Goal: Transaction & Acquisition: Book appointment/travel/reservation

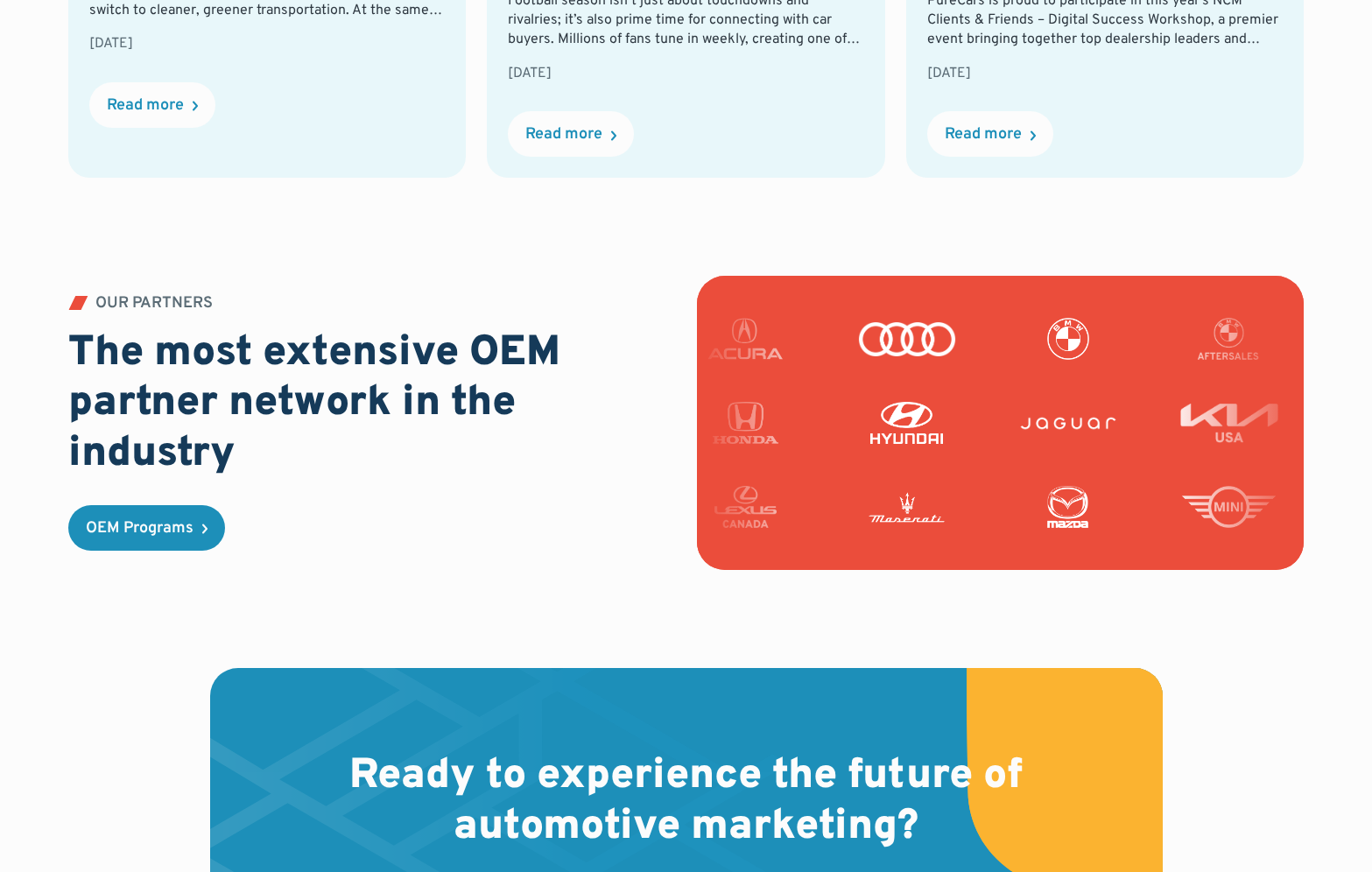
scroll to position [4354, 0]
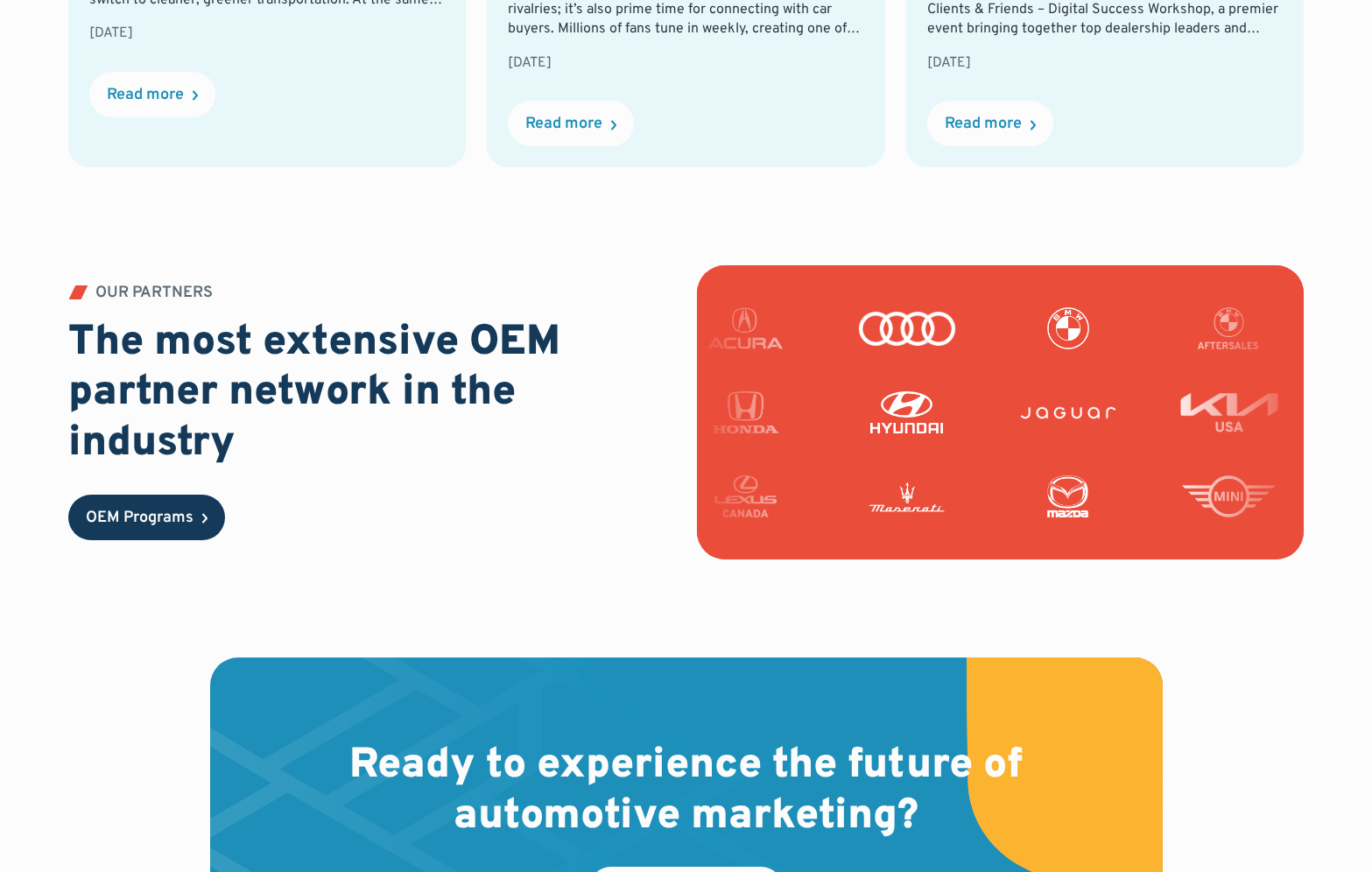
click at [135, 506] on link "OEM Programs" at bounding box center [146, 518] width 156 height 45
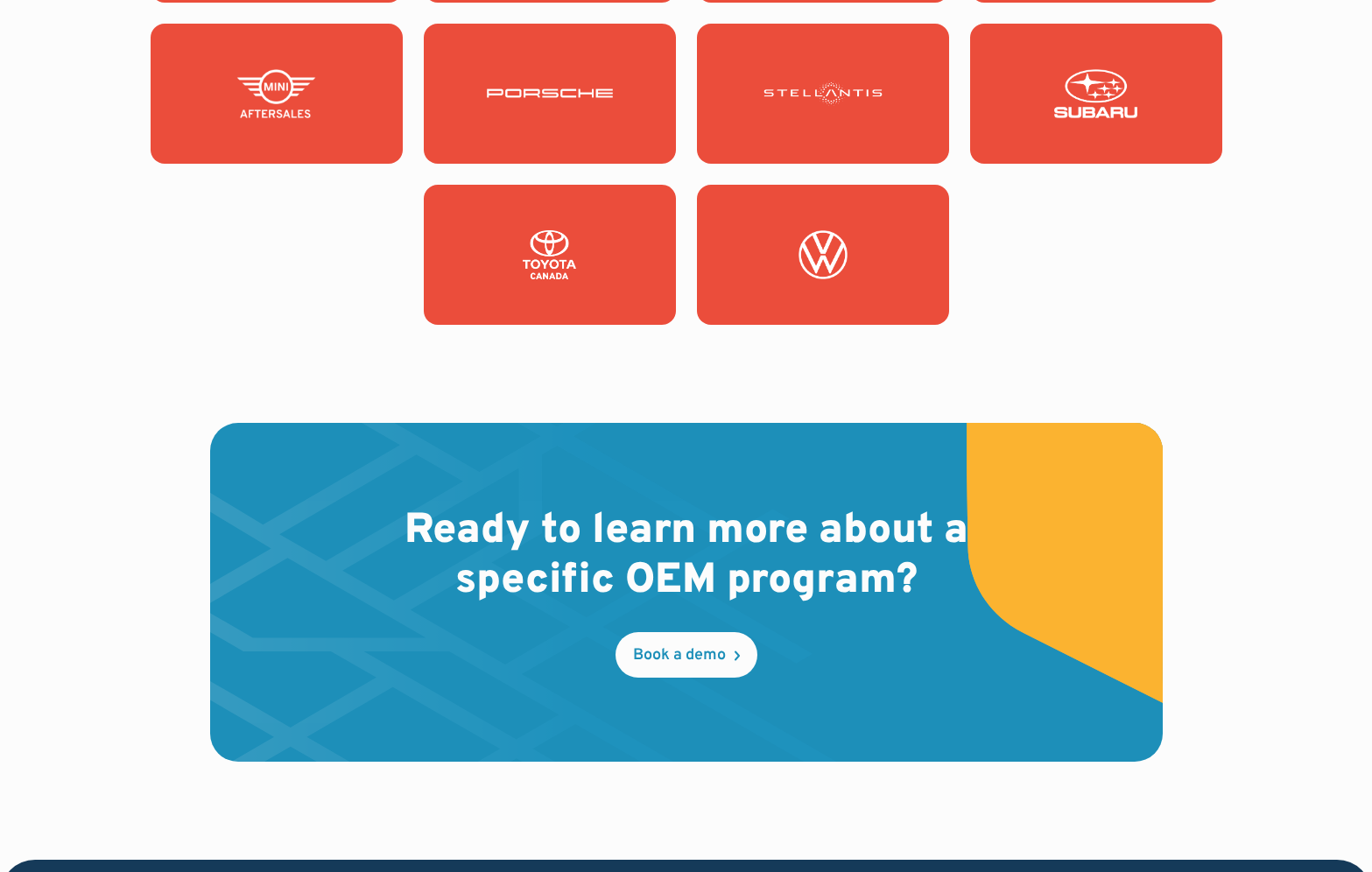
scroll to position [2571, 0]
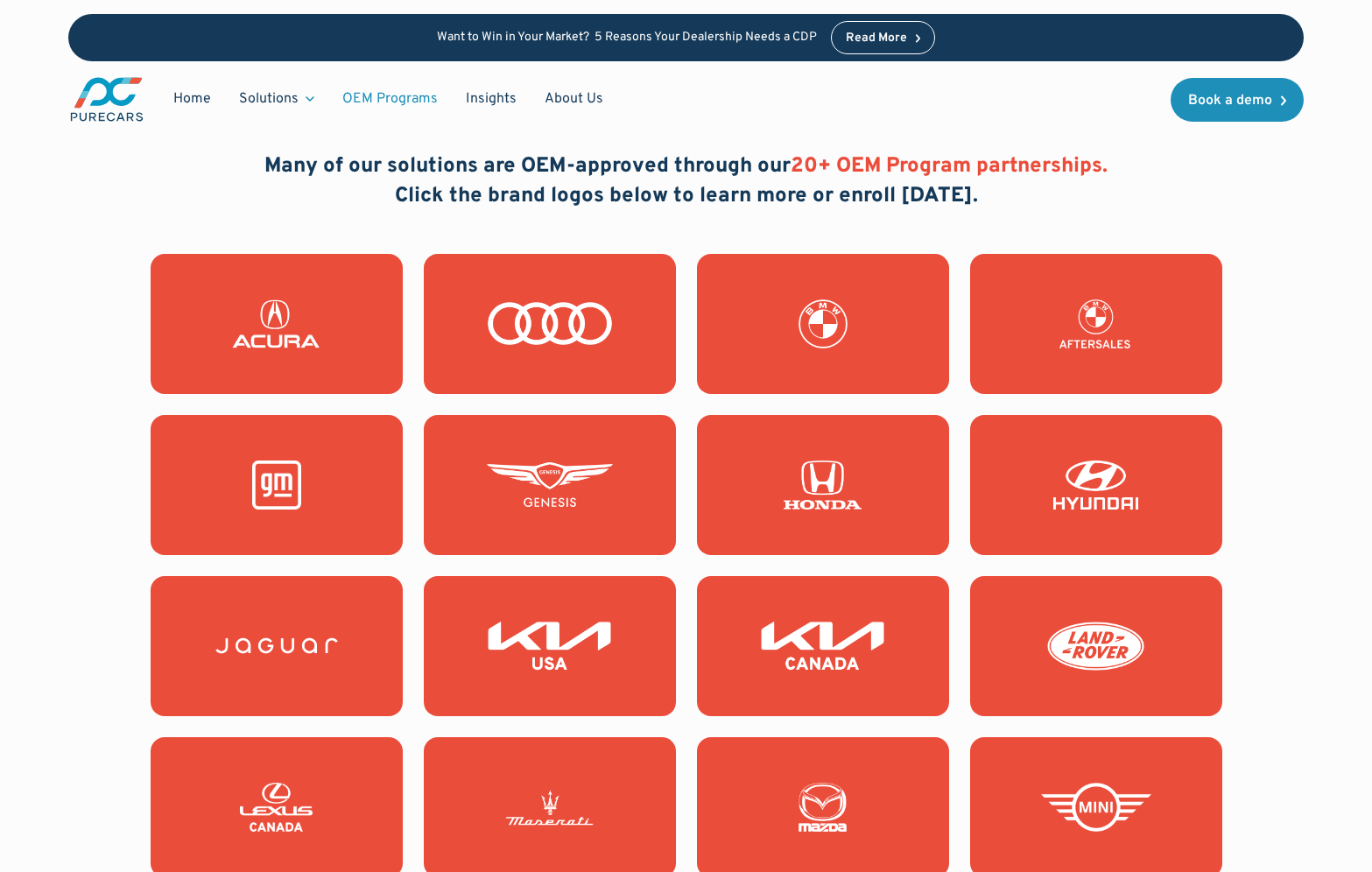
scroll to position [1358, 0]
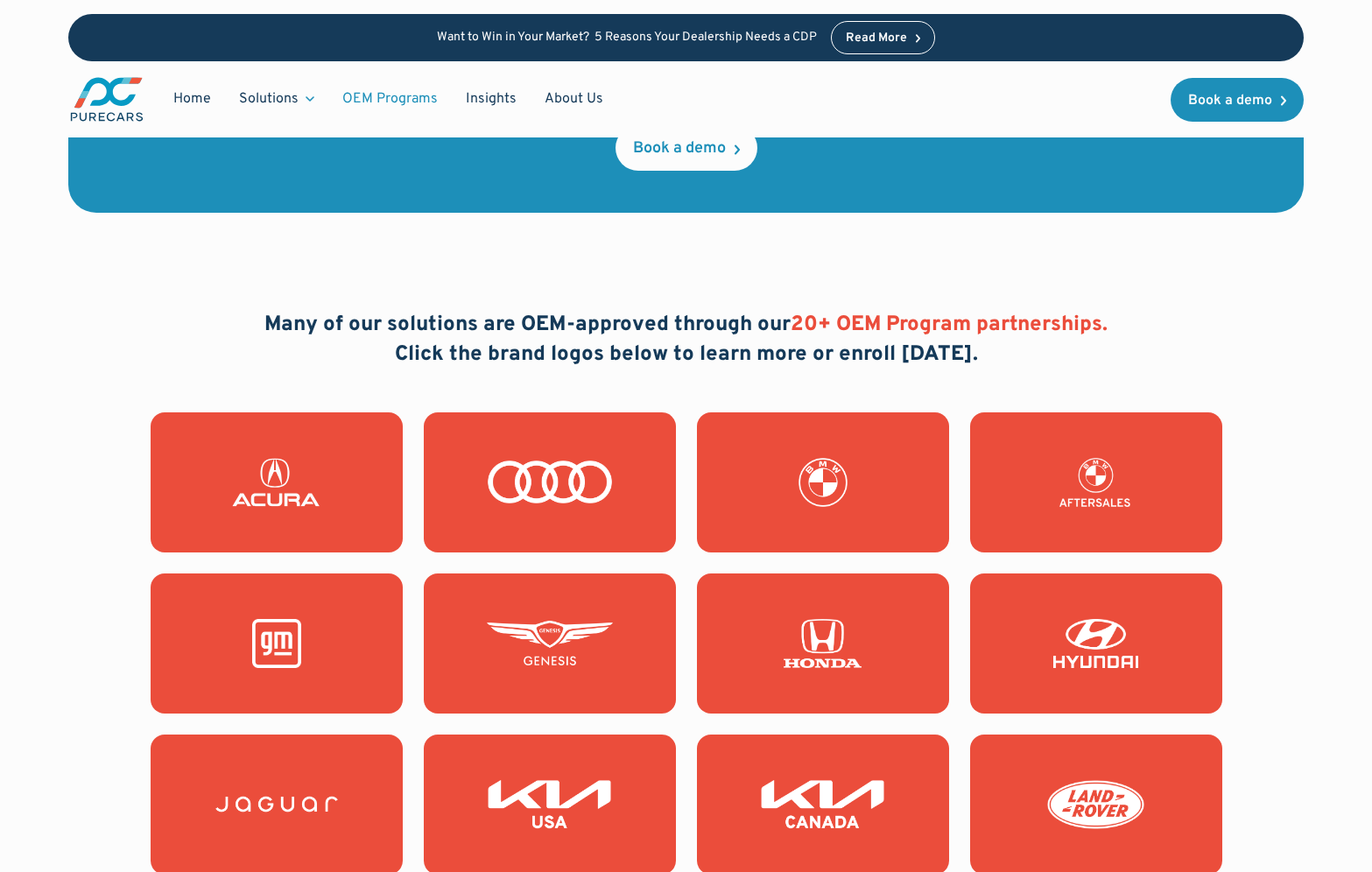
click at [245, 622] on img at bounding box center [276, 644] width 126 height 49
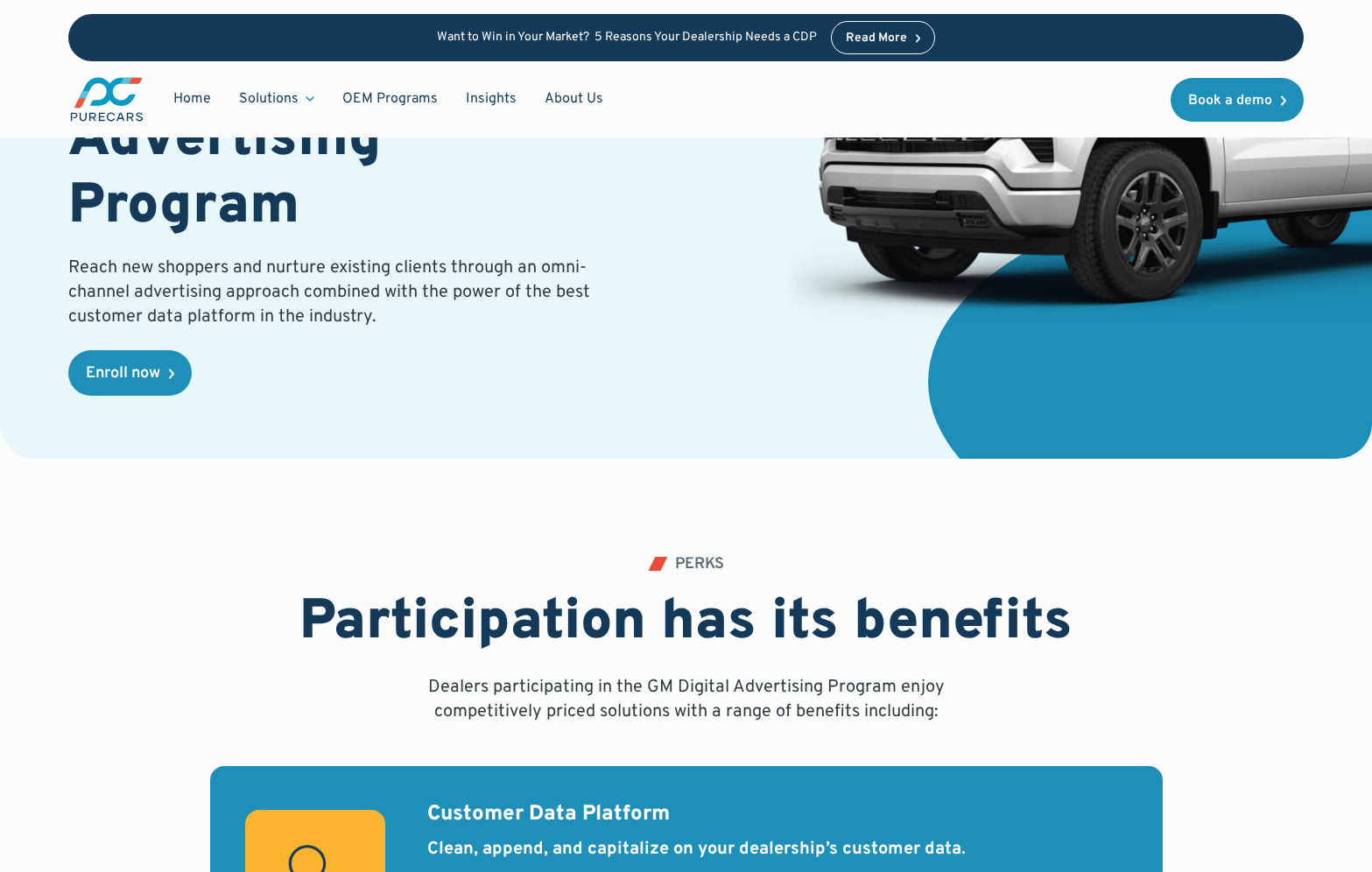
scroll to position [471, 0]
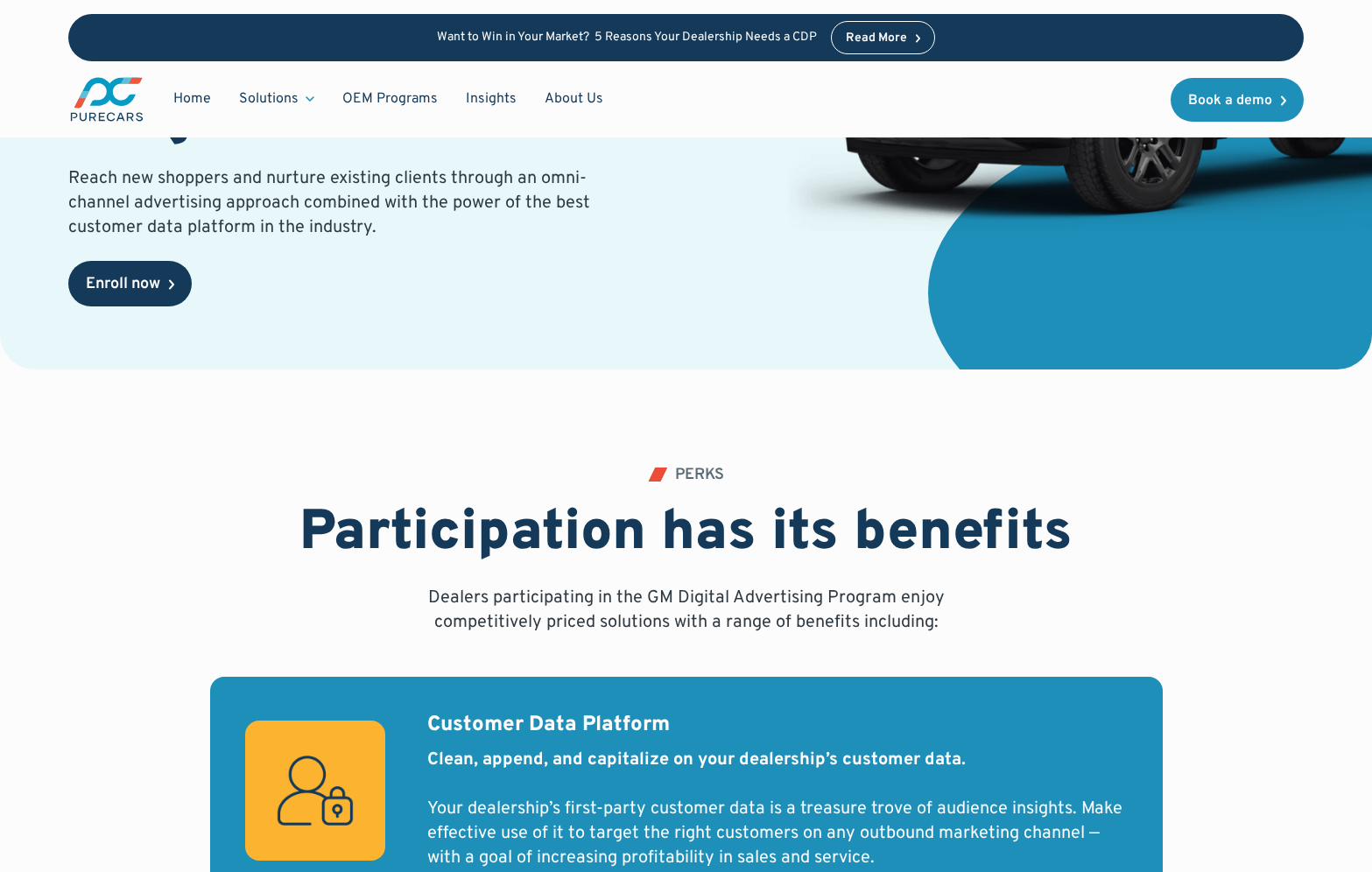
click at [156, 289] on div "Enroll now" at bounding box center [123, 284] width 75 height 16
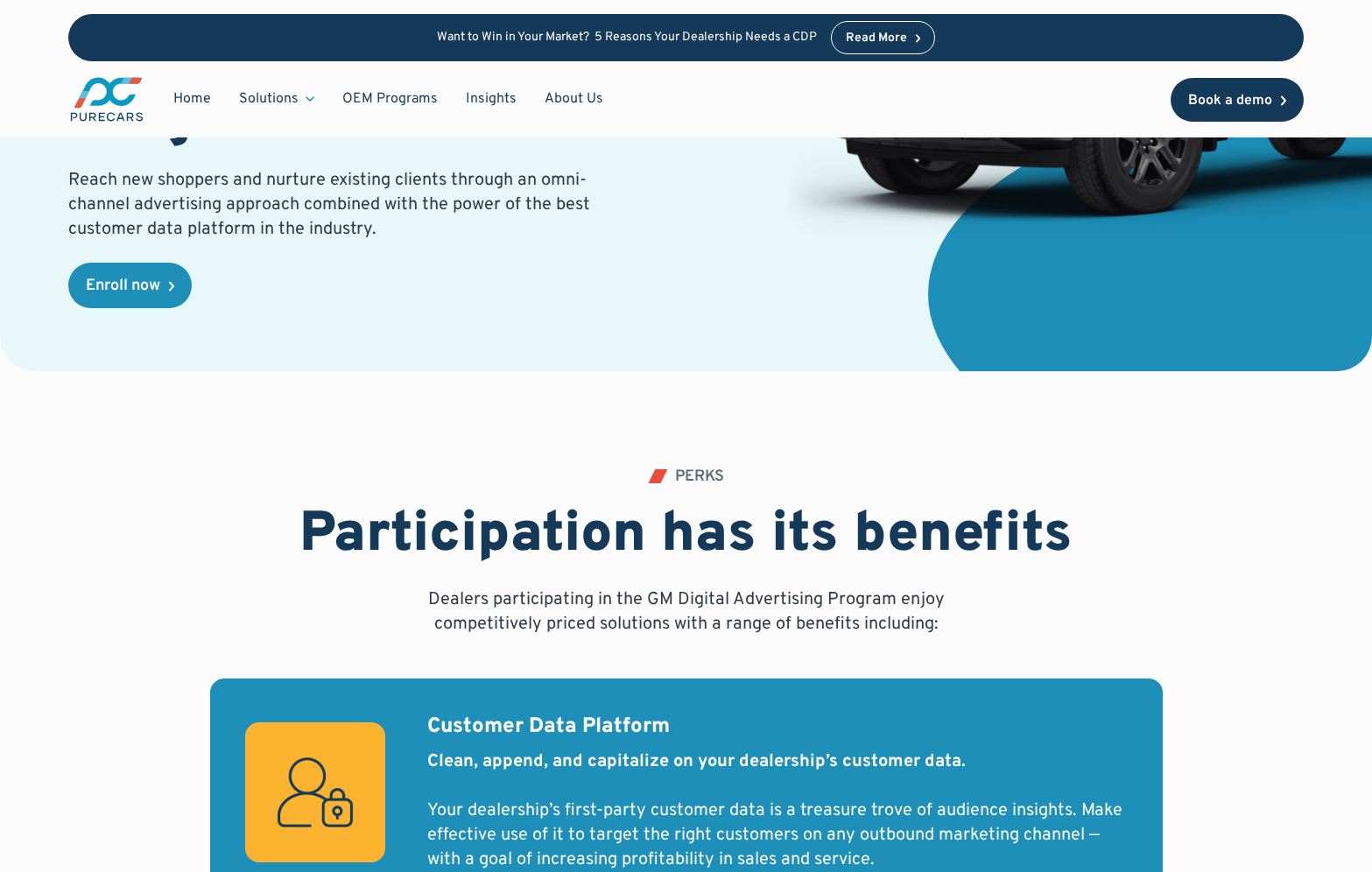
click at [1233, 111] on link "Book a demo" at bounding box center [1237, 100] width 133 height 44
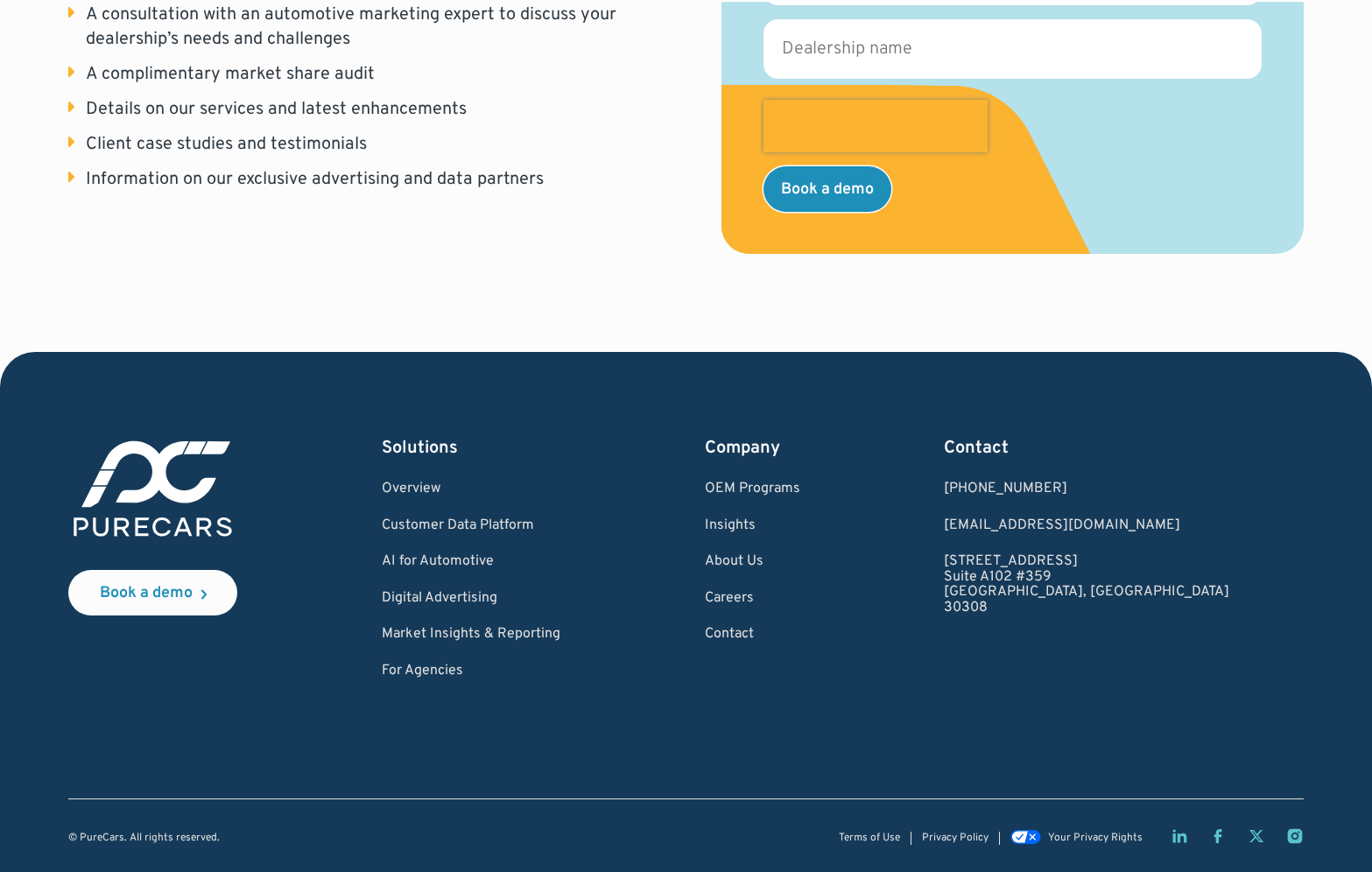
scroll to position [562, 0]
